Goal: Find specific page/section: Find specific page/section

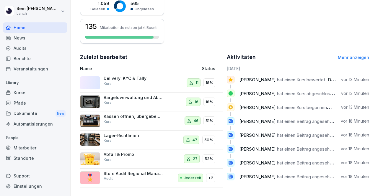
scroll to position [162, 0]
click at [37, 114] on div "Dokumente New" at bounding box center [35, 113] width 64 height 11
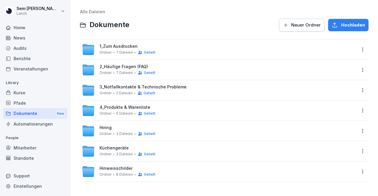
click at [116, 52] on span "7 Dateien" at bounding box center [124, 52] width 17 height 4
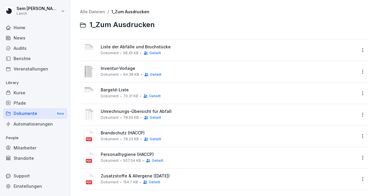
scroll to position [8, 0]
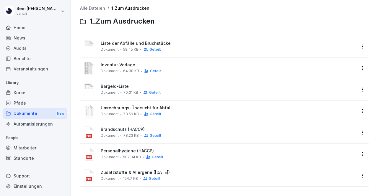
click at [119, 84] on span "Bargeld-Liste" at bounding box center [228, 86] width 255 height 5
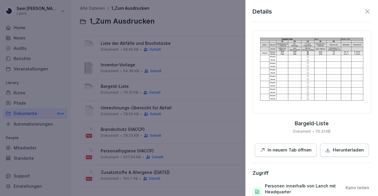
click at [368, 10] on div "Details Bargeld-Liste Dokument 70.31 KB In neuem Tab öffnen Herunterladen Zugri…" at bounding box center [311, 98] width 132 height 196
click at [365, 12] on icon at bounding box center [366, 11] width 7 height 7
